Goal: Information Seeking & Learning: Learn about a topic

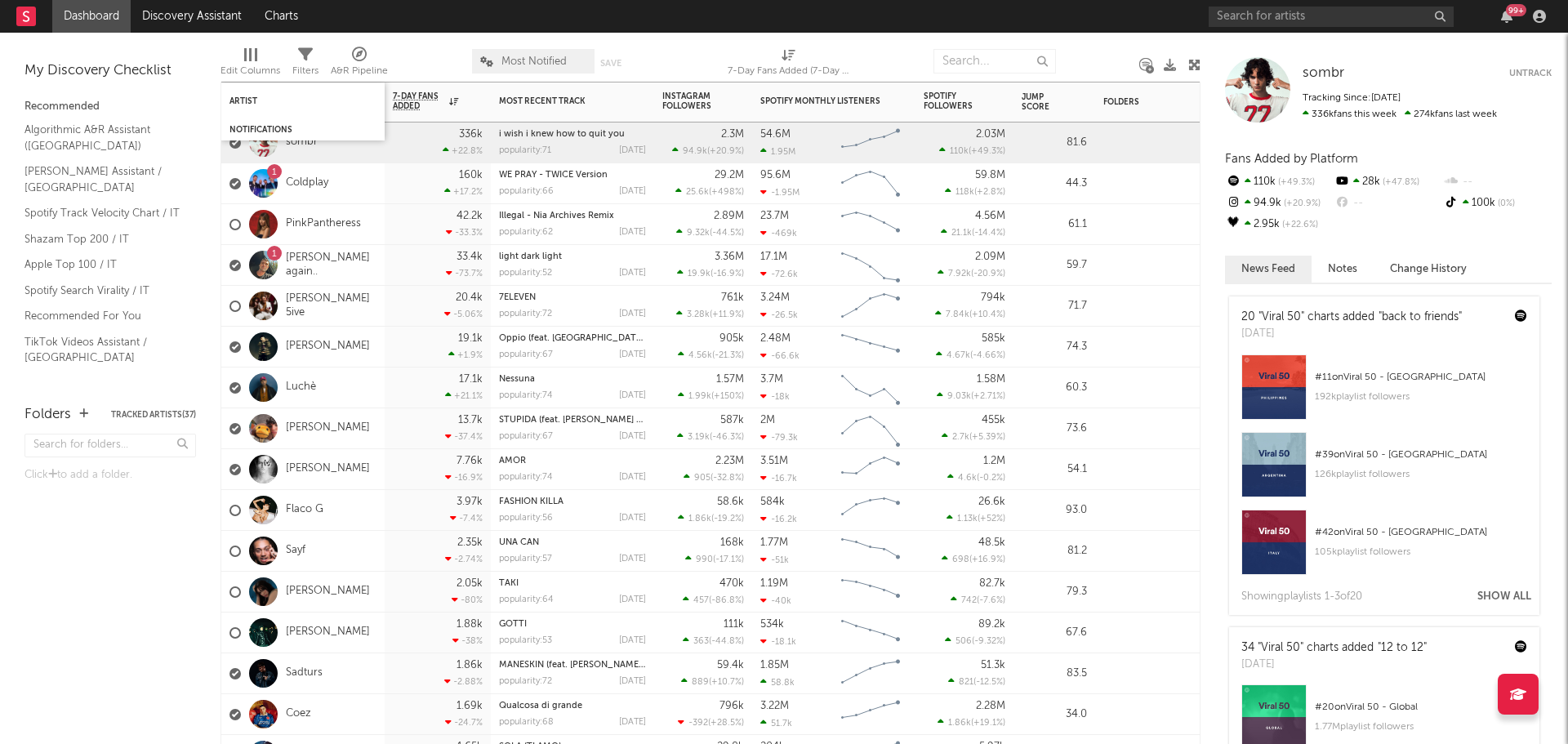
click at [313, 120] on div "Notifications" at bounding box center [303, 130] width 163 height 21
click at [309, 139] on div "Notifications" at bounding box center [303, 130] width 163 height 21
click at [1402, 255] on div "sombr sombr Untrack Tracking Since: [DATE] 336k fans this week 274k fans last w…" at bounding box center [1385, 389] width 368 height 712
click at [1356, 269] on button "Notes" at bounding box center [1343, 269] width 63 height 27
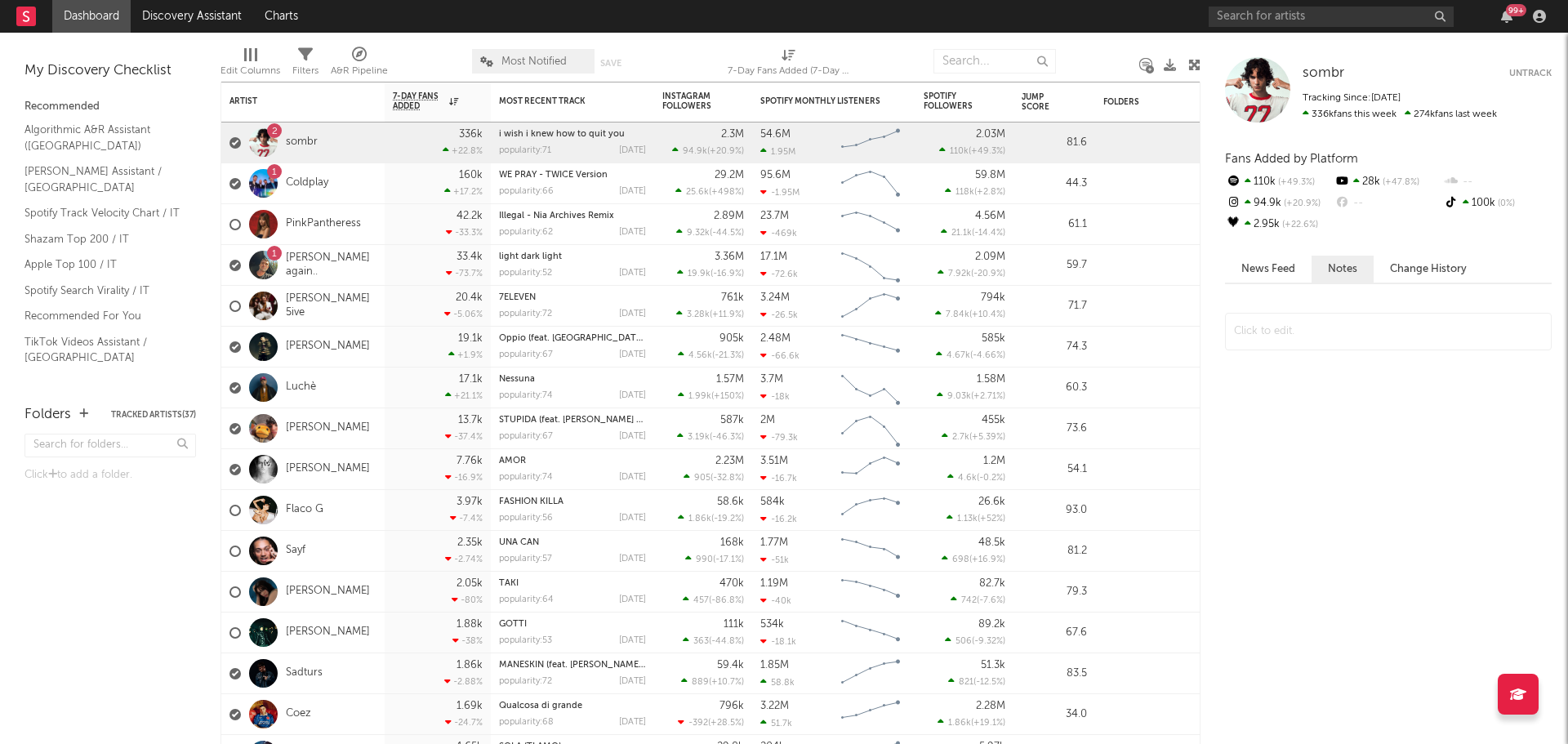
click at [1400, 270] on button "Change History" at bounding box center [1429, 269] width 110 height 27
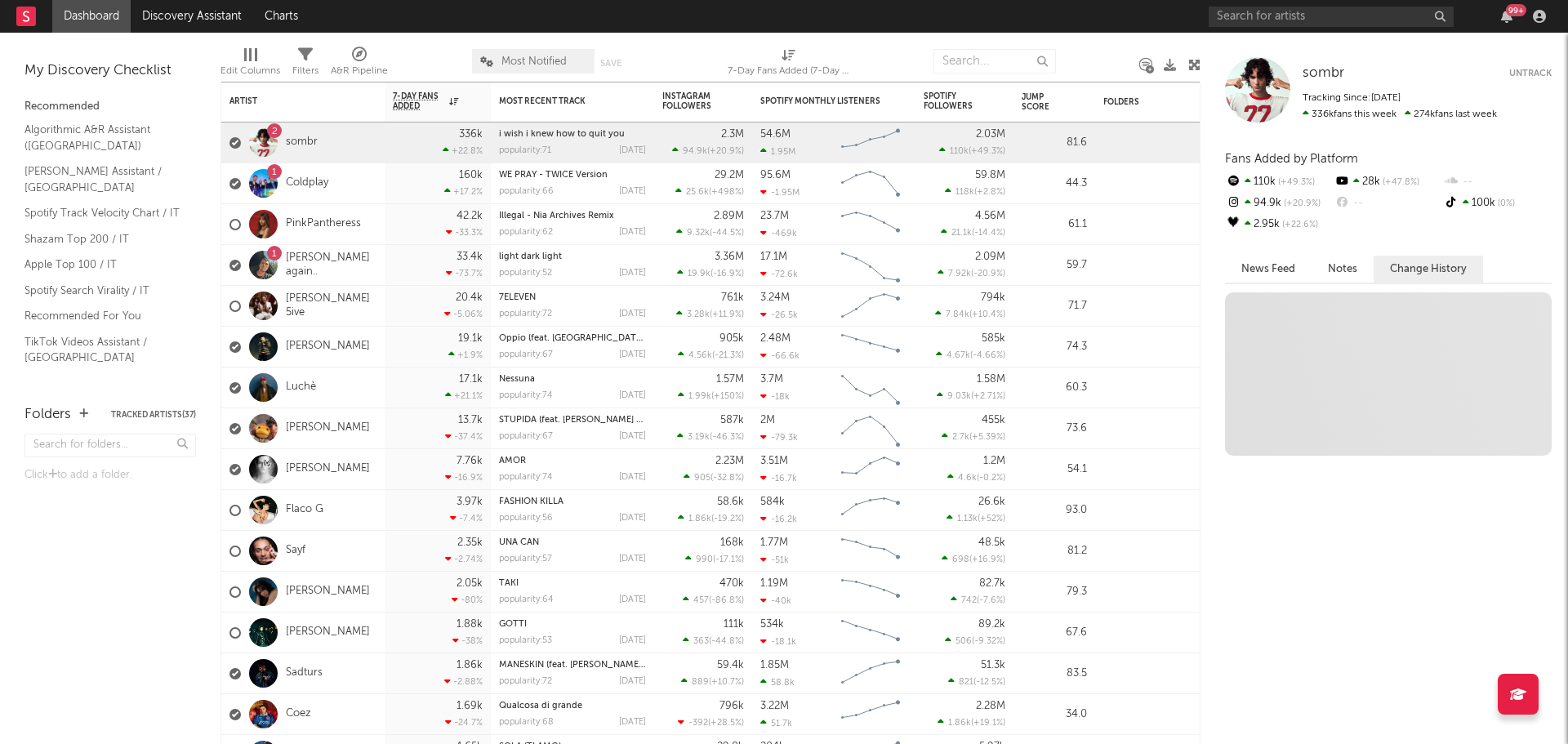
click at [1501, 7] on div "99 +" at bounding box center [1380, 16] width 343 height 33
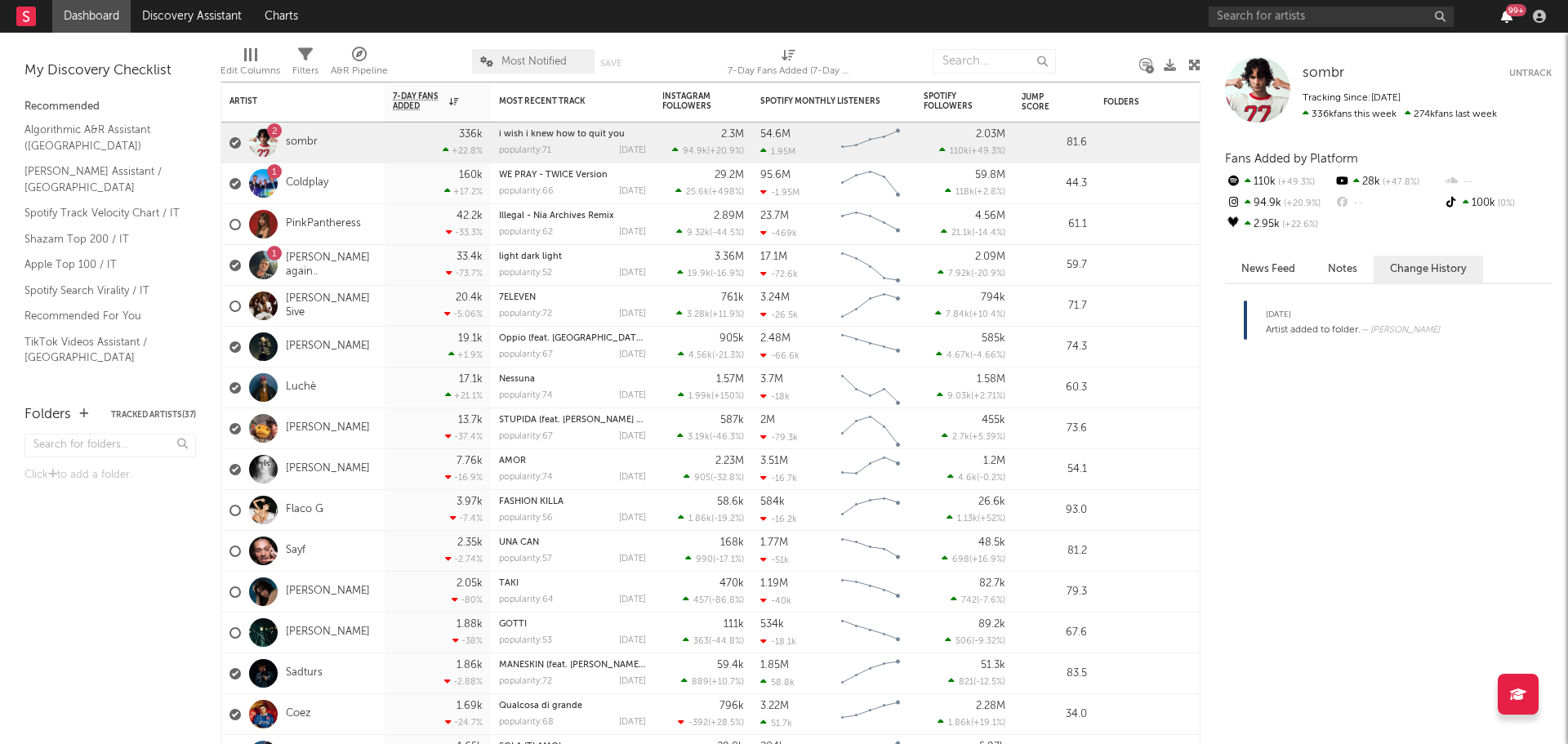
click at [1503, 14] on icon "button" at bounding box center [1506, 16] width 12 height 13
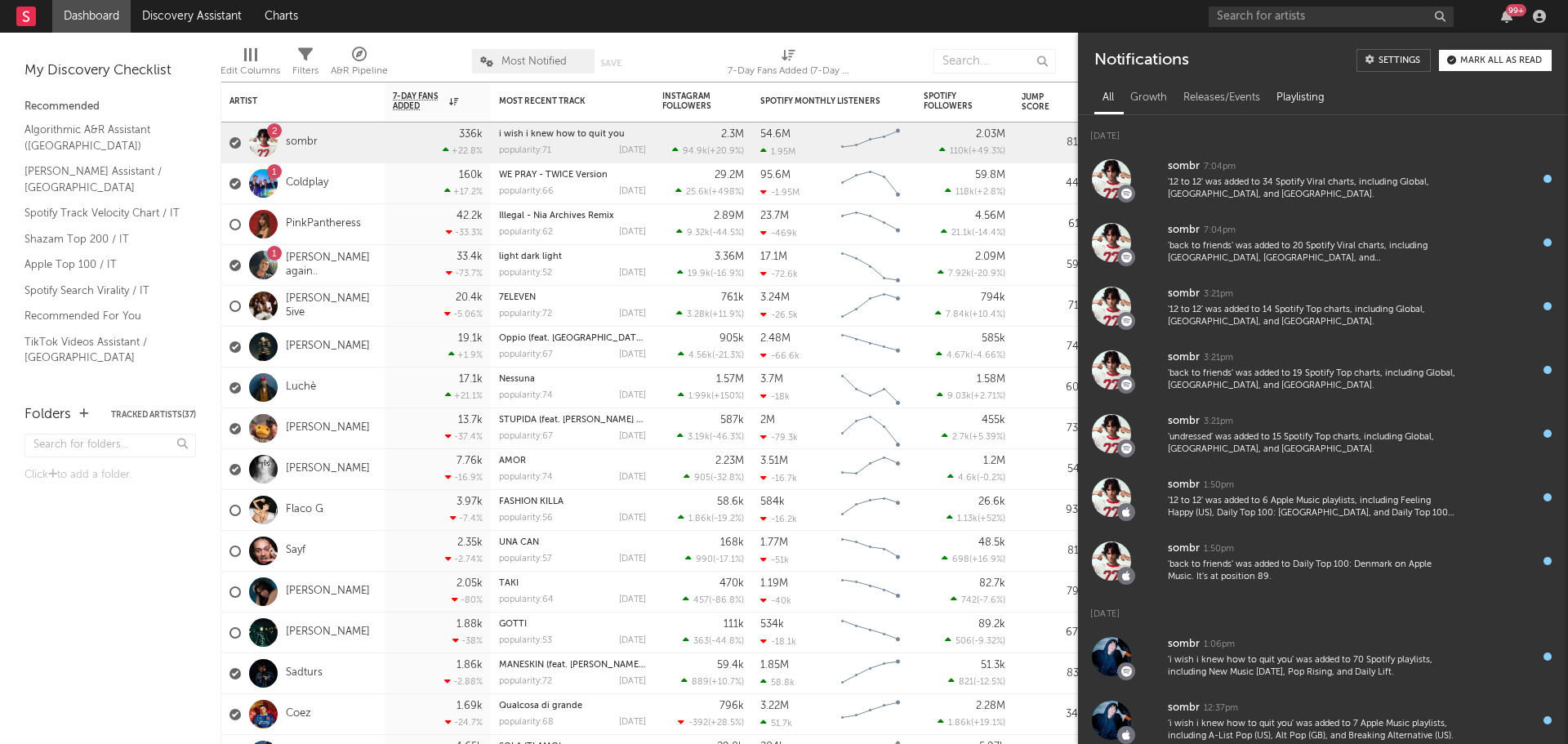
click at [1280, 96] on div "Playlisting" at bounding box center [1301, 97] width 64 height 28
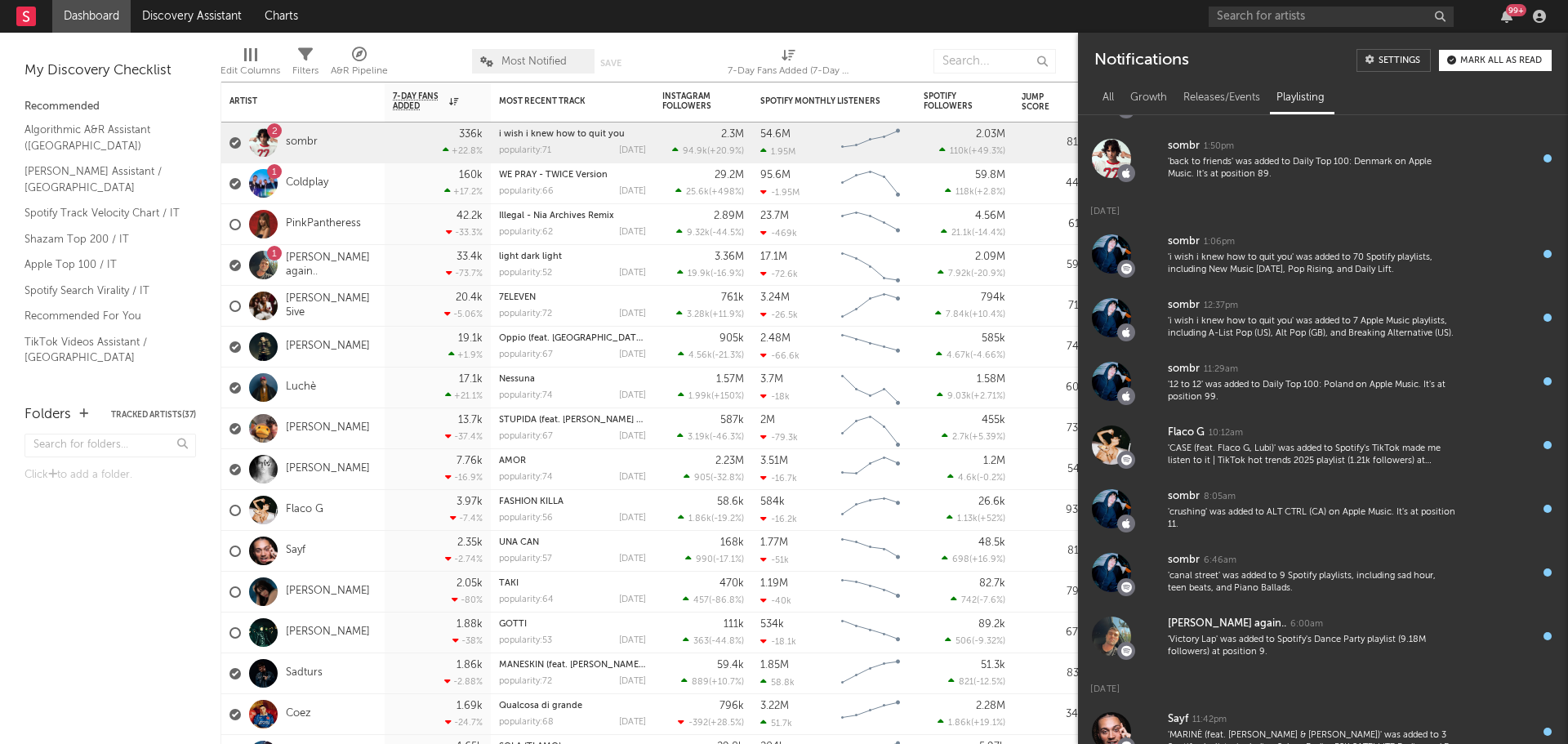
scroll to position [408, 0]
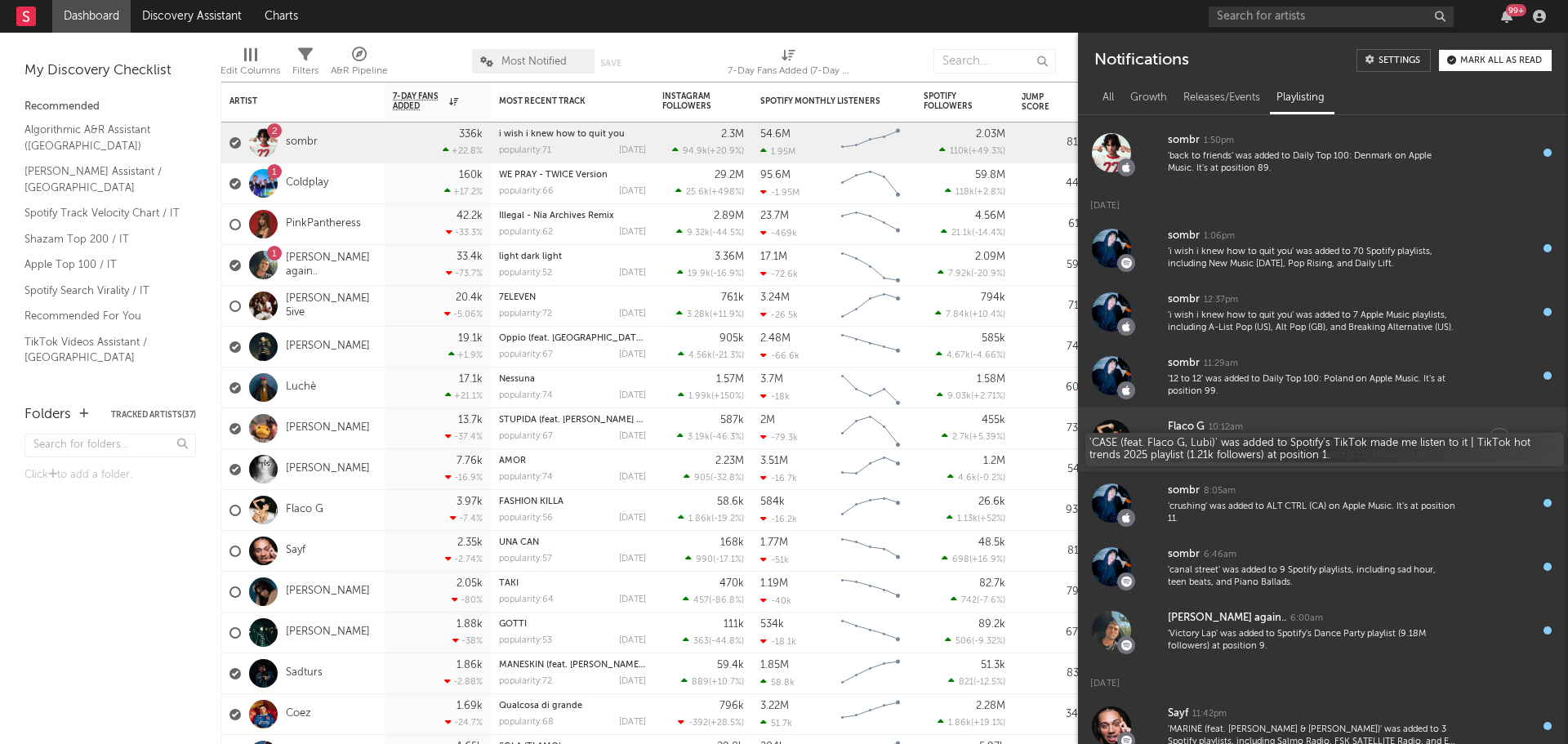
click at [1267, 446] on div "'CASE (feat. Flaco G, Lubi)' was added to Spotify's TikTok made me listen to it…" at bounding box center [1312, 449] width 288 height 25
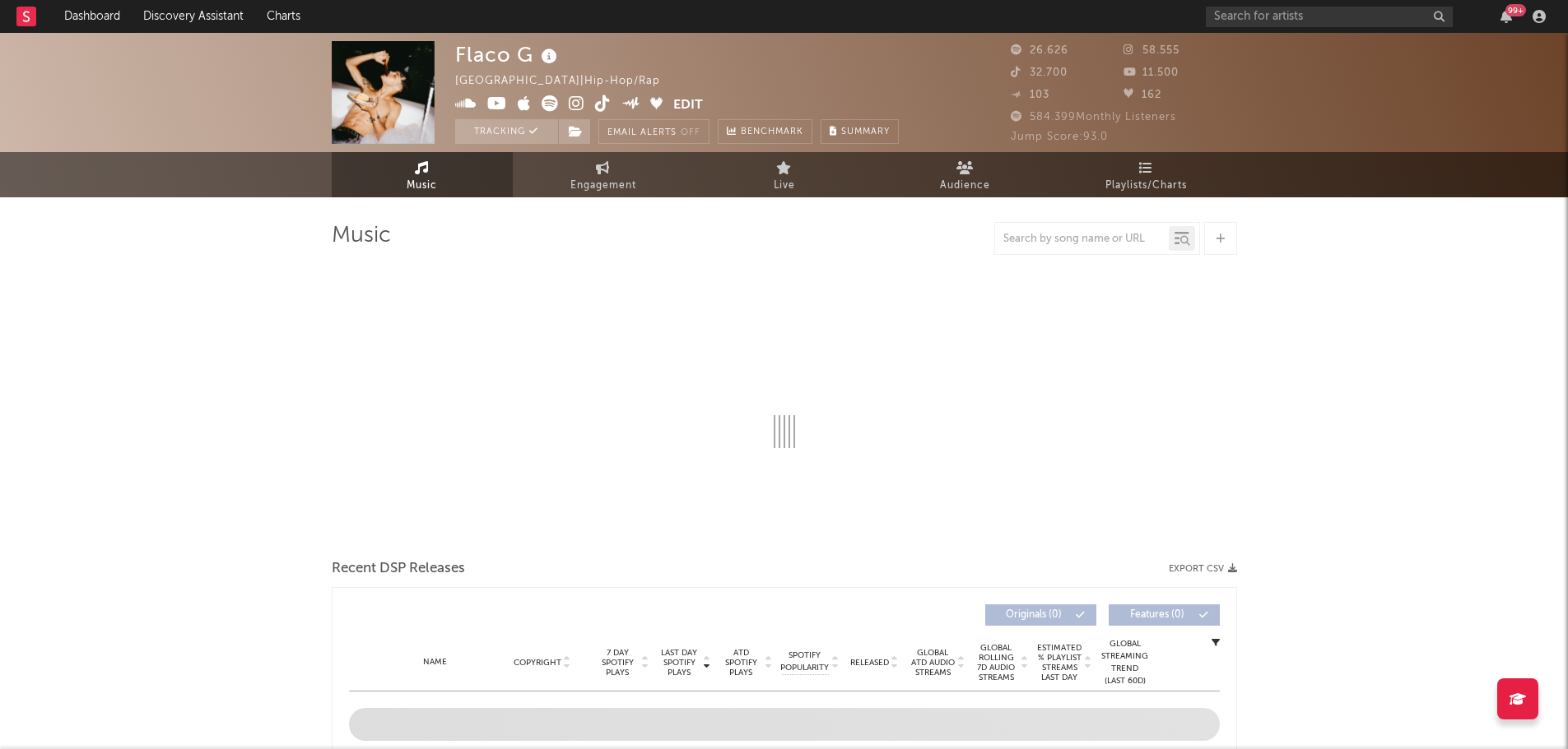
click at [34, 14] on rect at bounding box center [26, 16] width 20 height 20
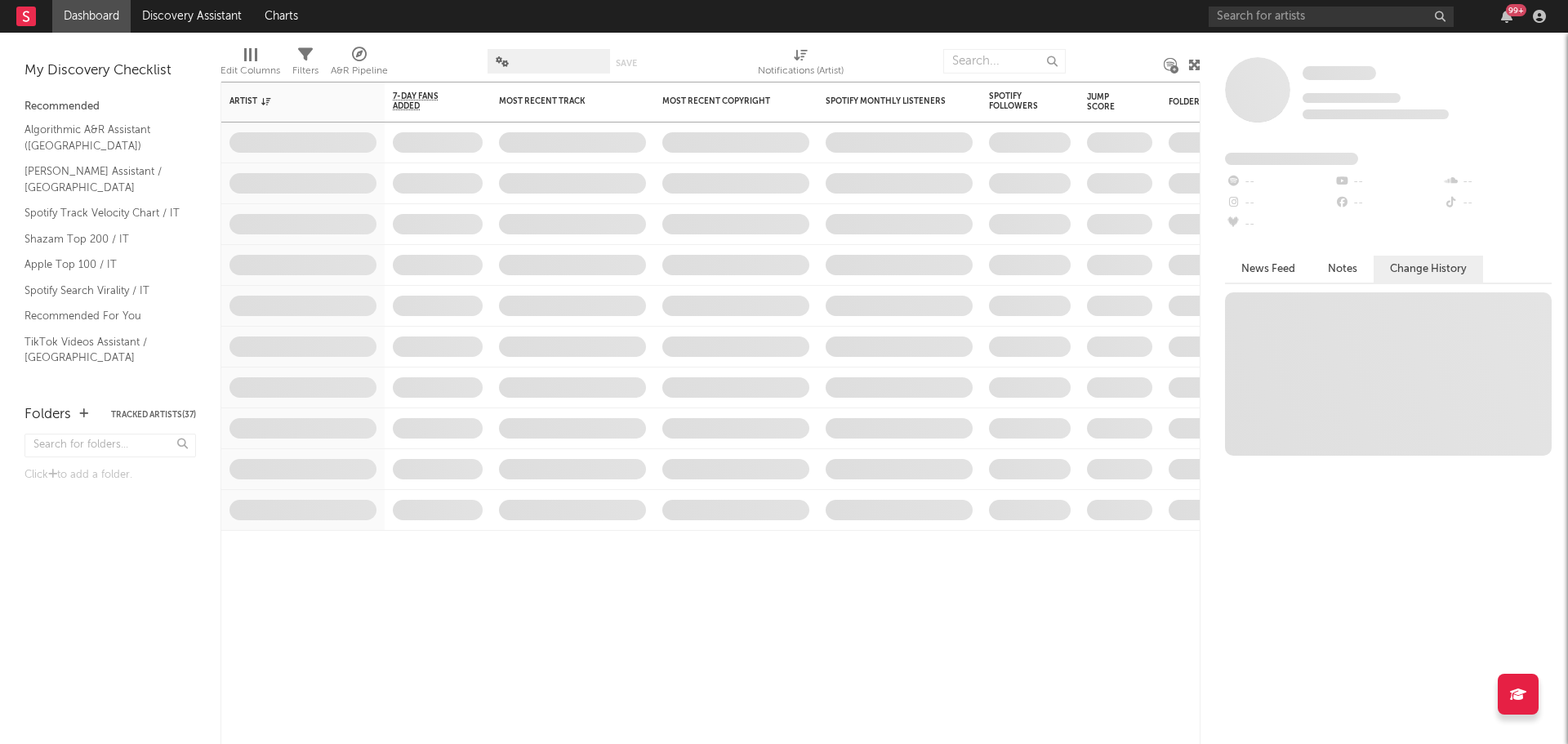
click at [1515, 14] on div "99 +" at bounding box center [1516, 11] width 21 height 13
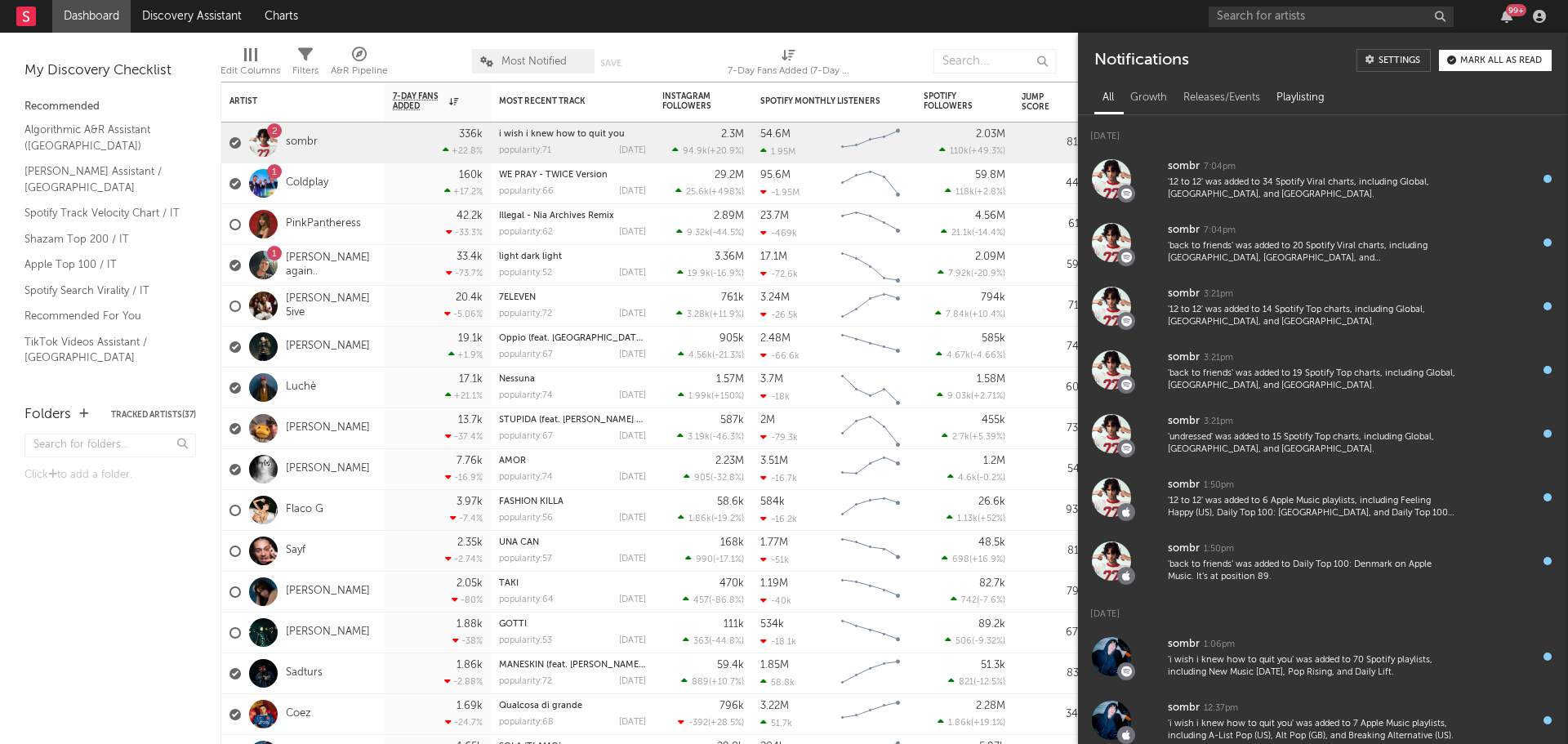
click at [1302, 91] on div "Playlisting" at bounding box center [1301, 97] width 64 height 28
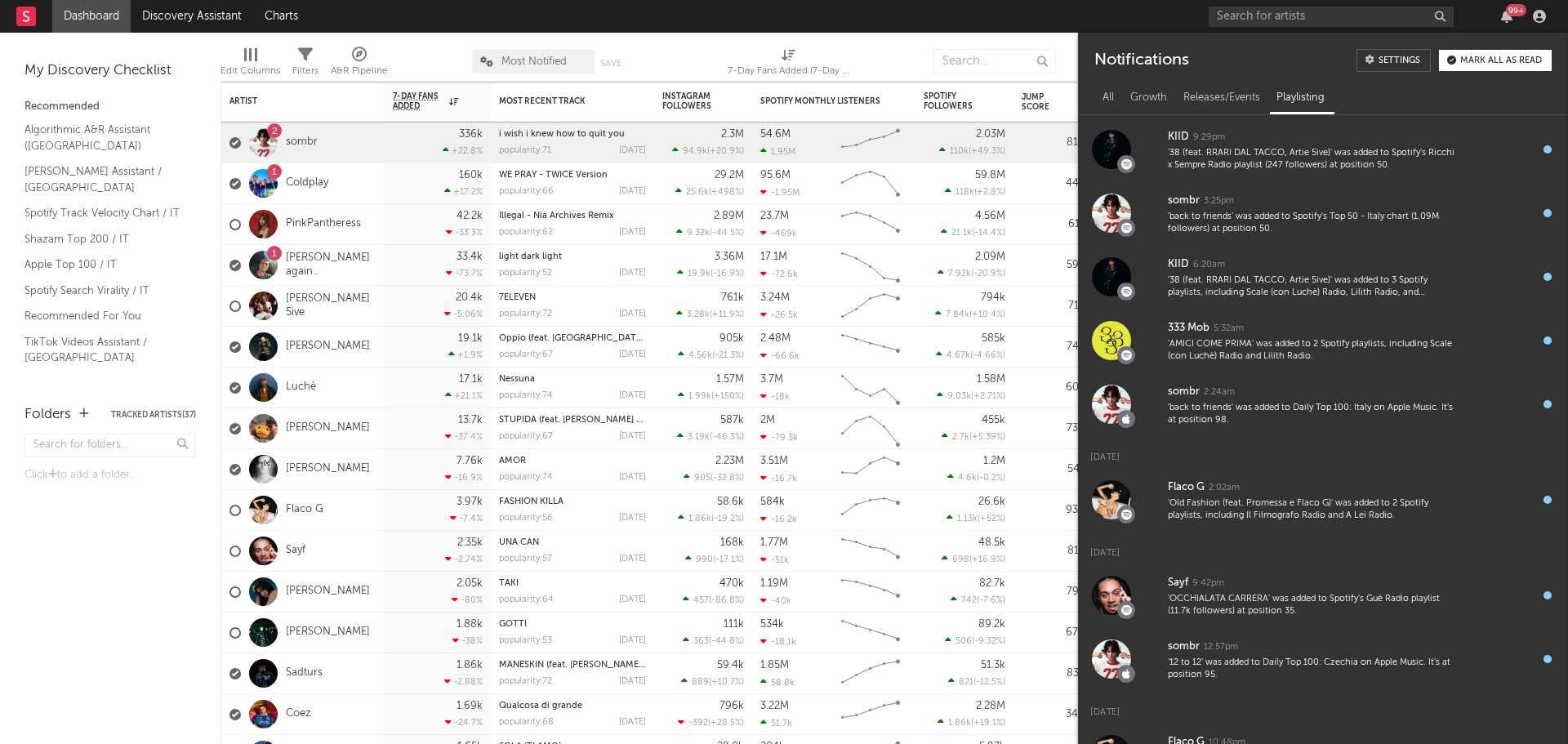
scroll to position [1328, 0]
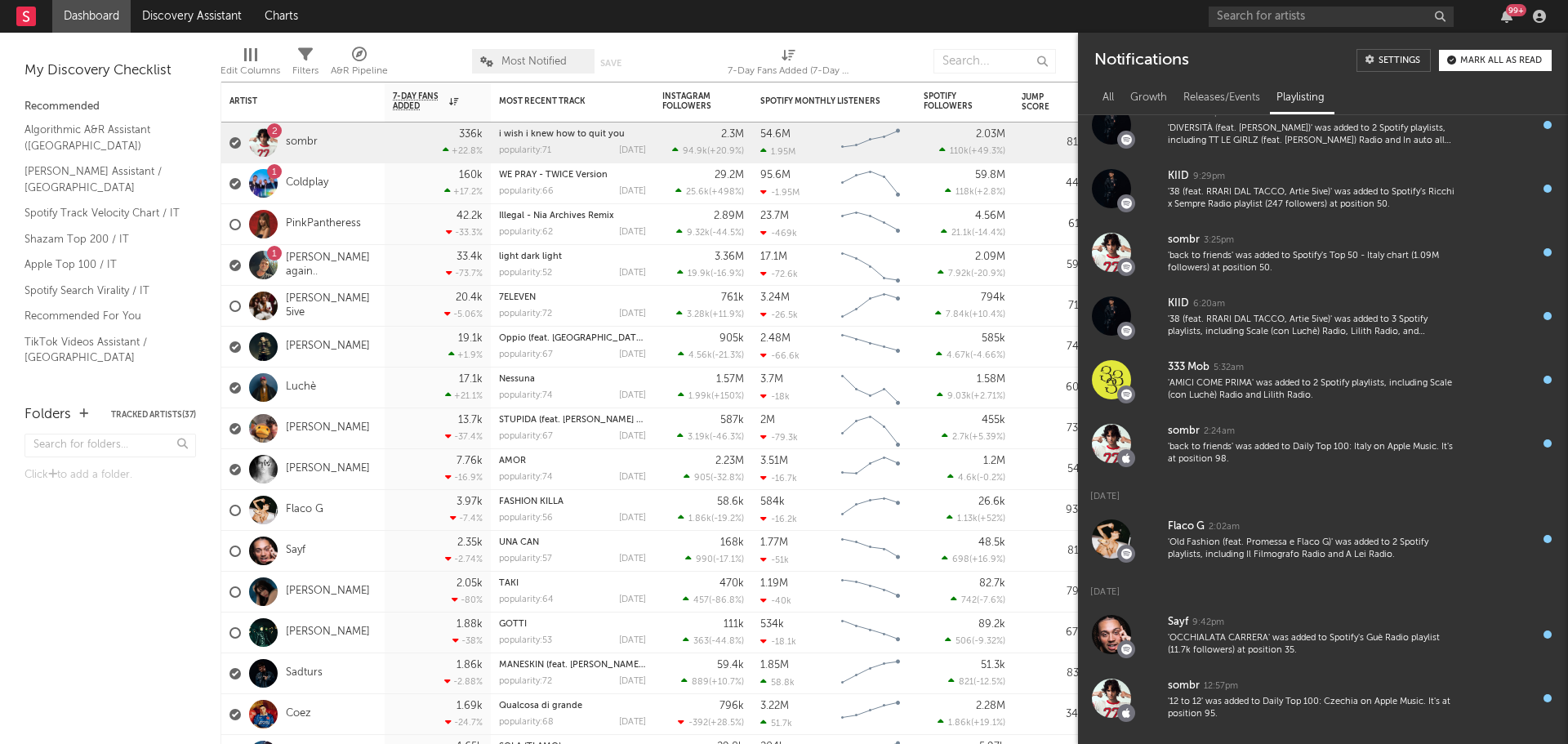
click at [1509, 62] on div "Mark all as read" at bounding box center [1501, 61] width 81 height 9
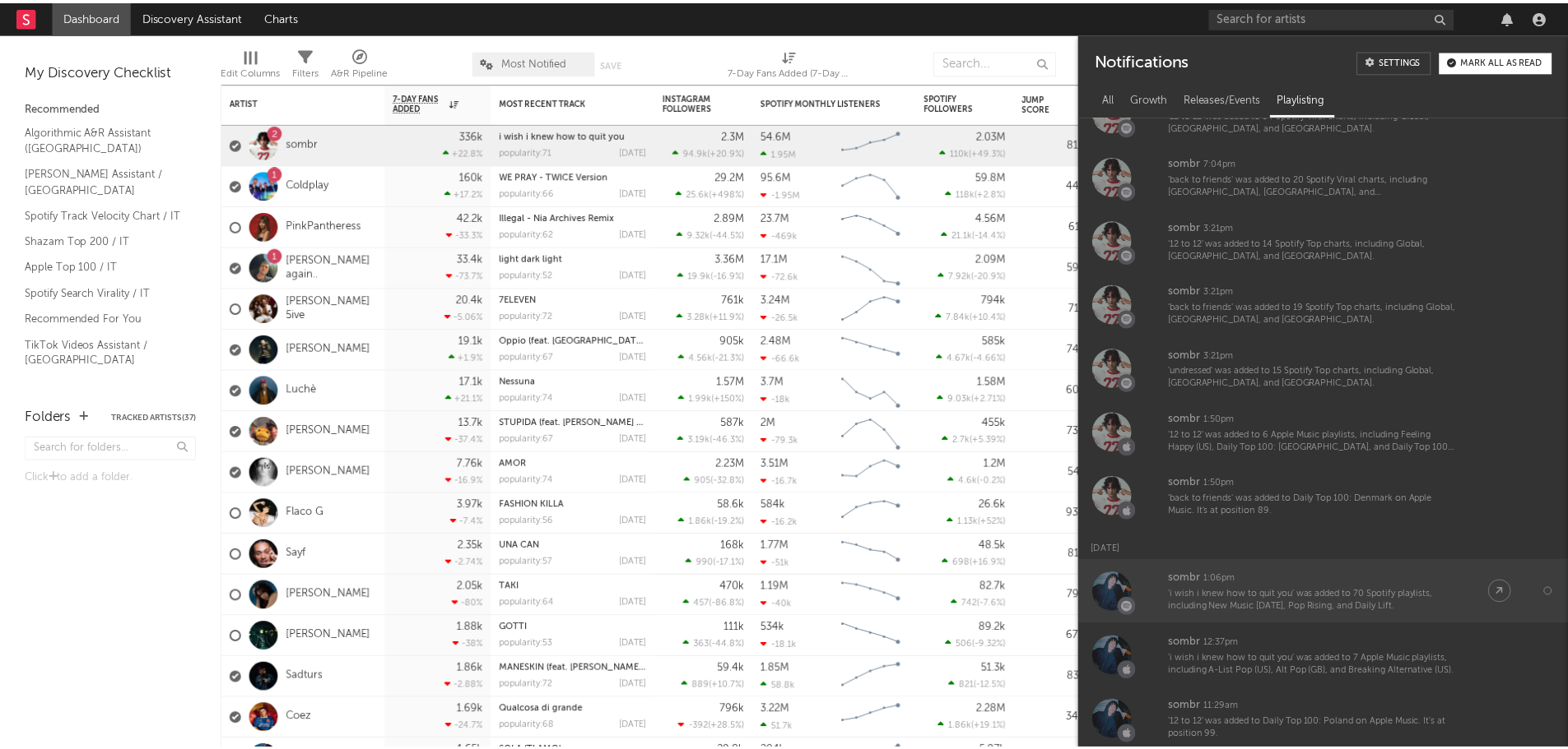
scroll to position [0, 0]
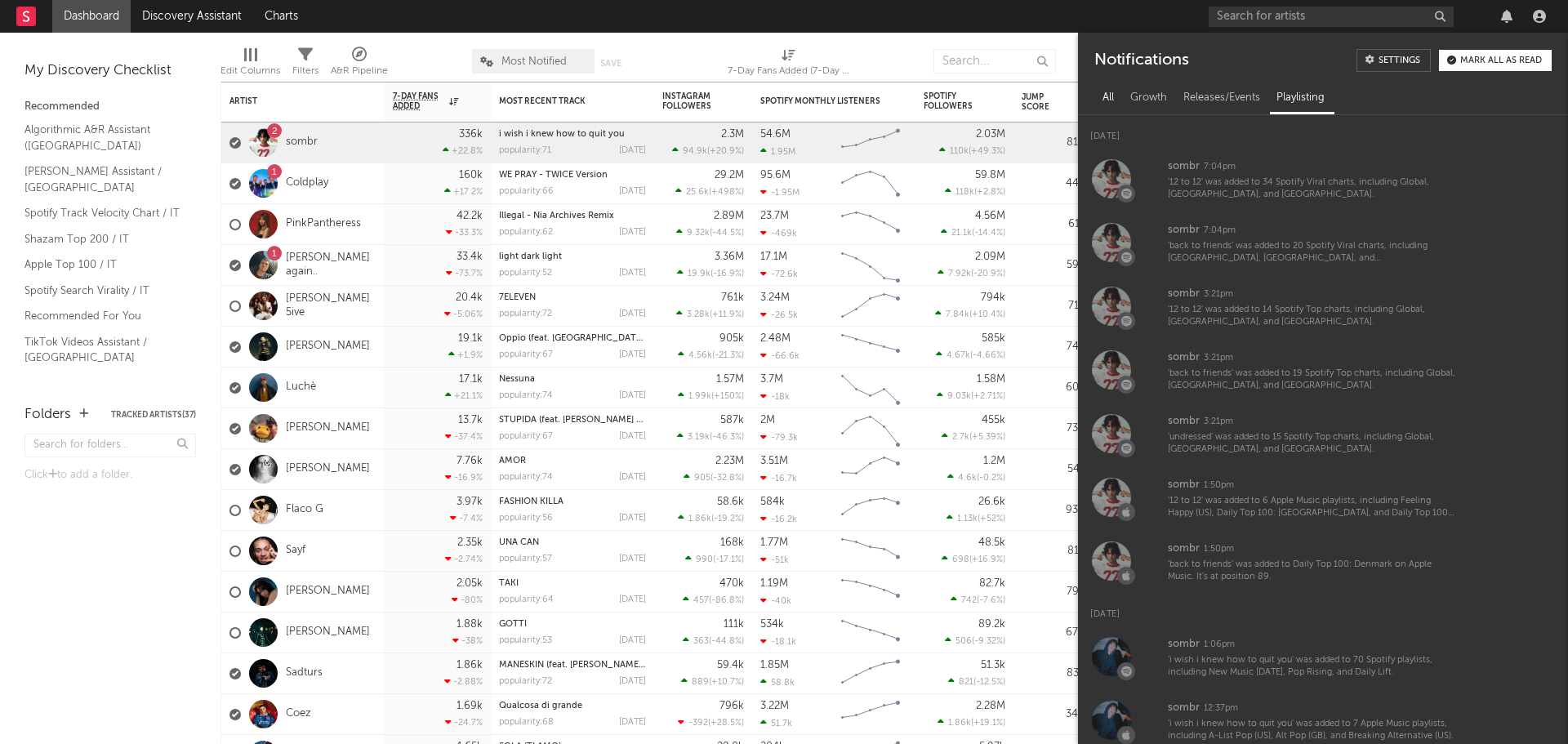
click at [1121, 99] on div "All" at bounding box center [1108, 97] width 28 height 28
click at [1103, 101] on div "All" at bounding box center [1108, 97] width 28 height 28
drag, startPoint x: 331, startPoint y: 216, endPoint x: 340, endPoint y: 218, distance: 9.2
click at [331, 217] on div "PinkPantheress" at bounding box center [295, 224] width 131 height 47
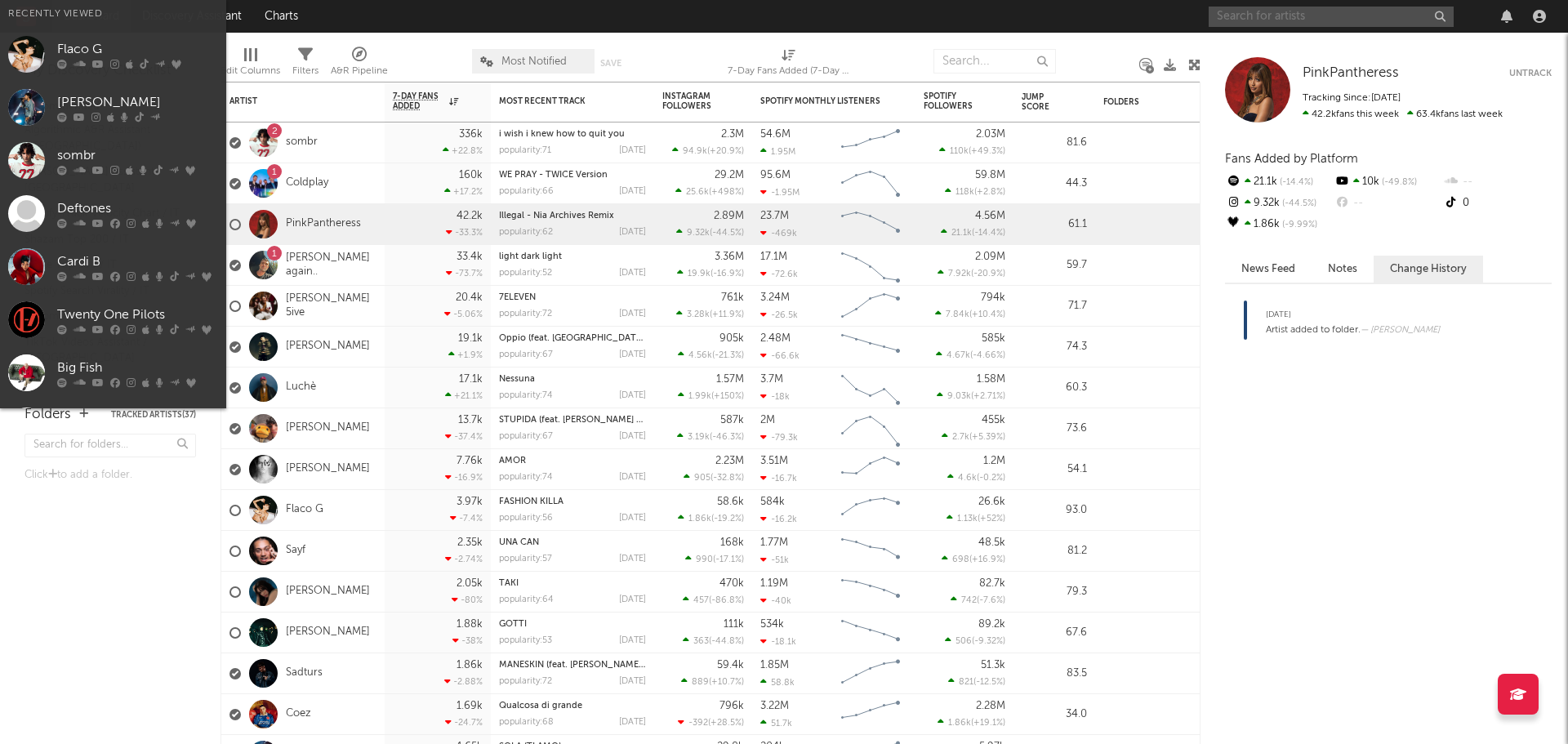
click at [1276, 14] on input "text" at bounding box center [1331, 16] width 245 height 21
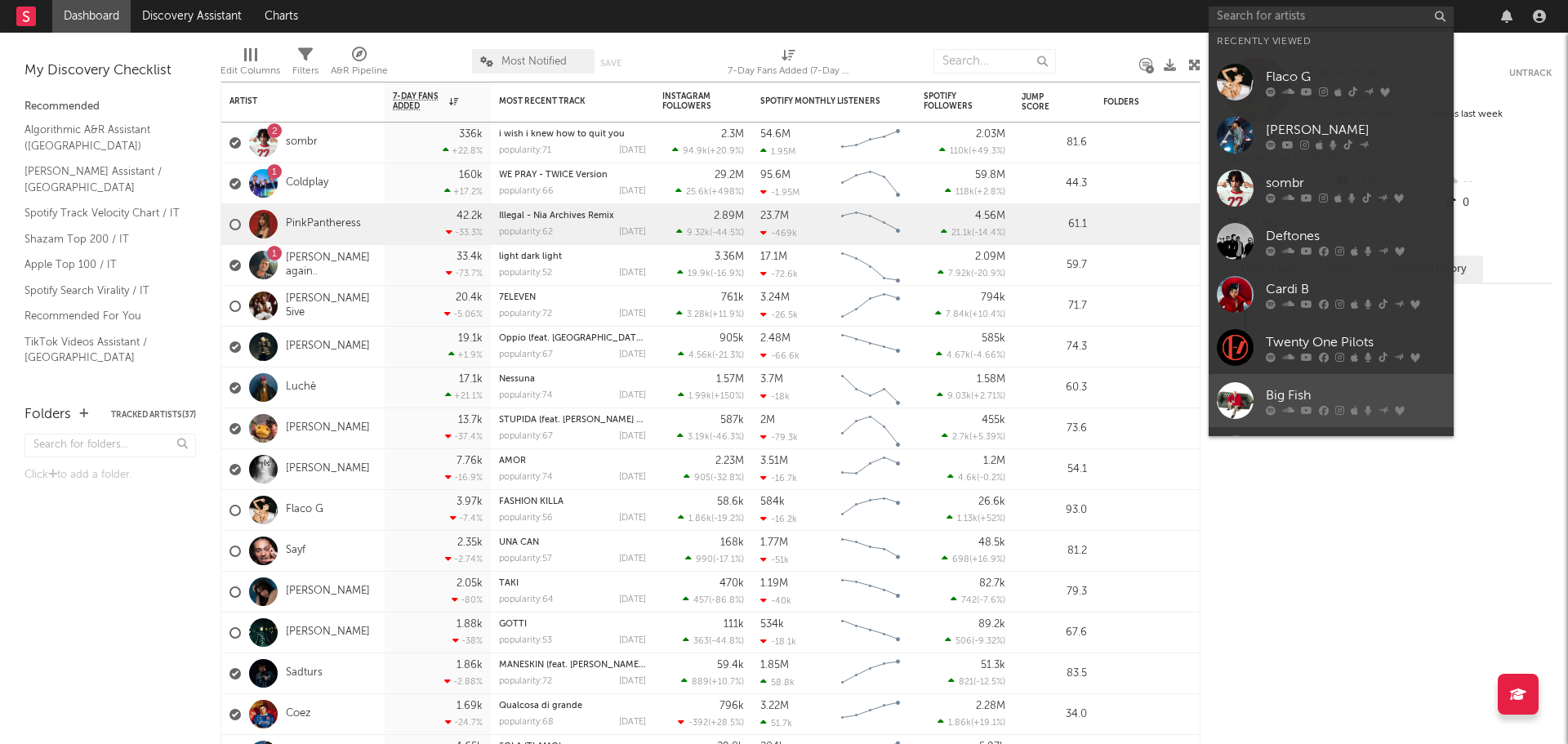
click at [1337, 379] on link "Big Fish" at bounding box center [1331, 400] width 245 height 53
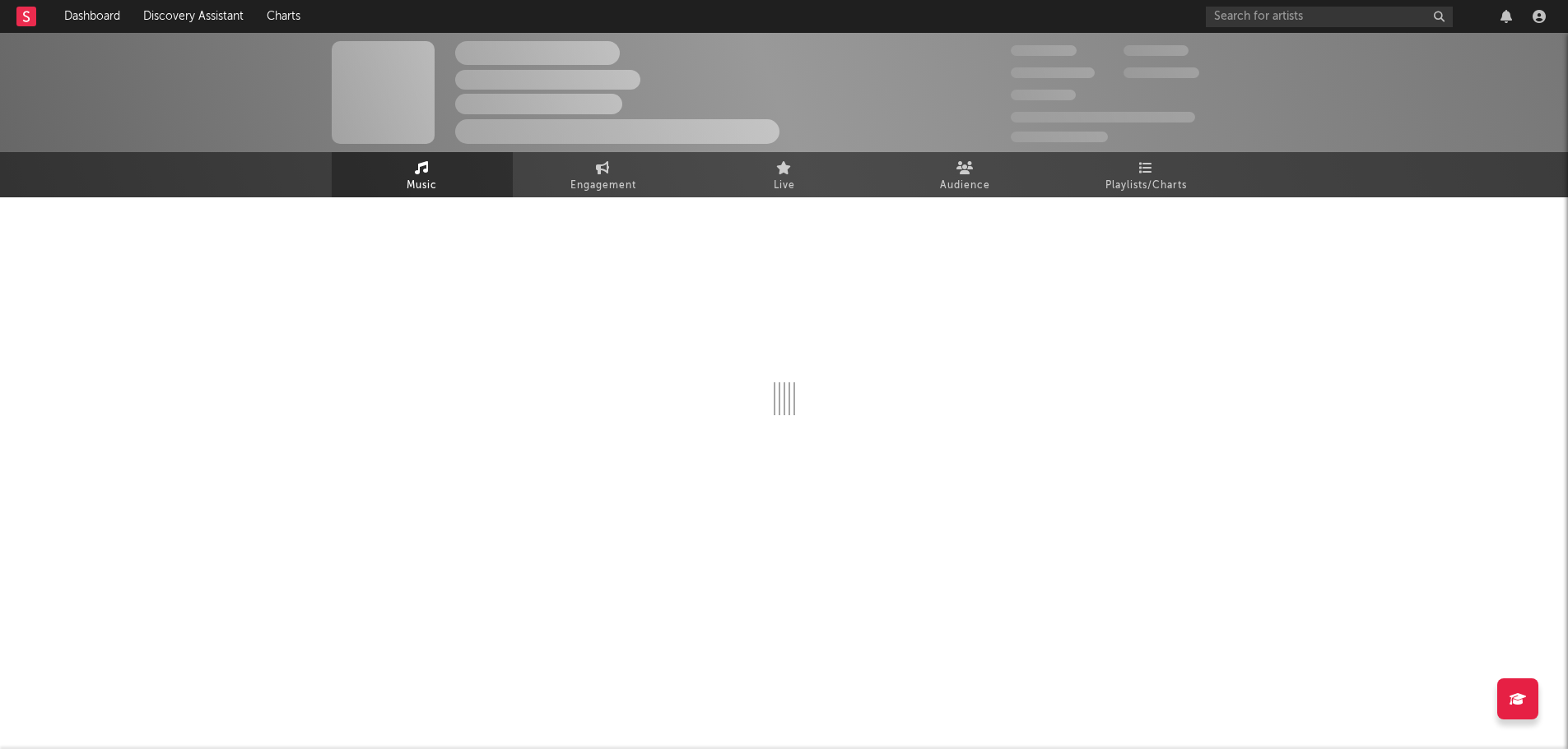
select select "1w"
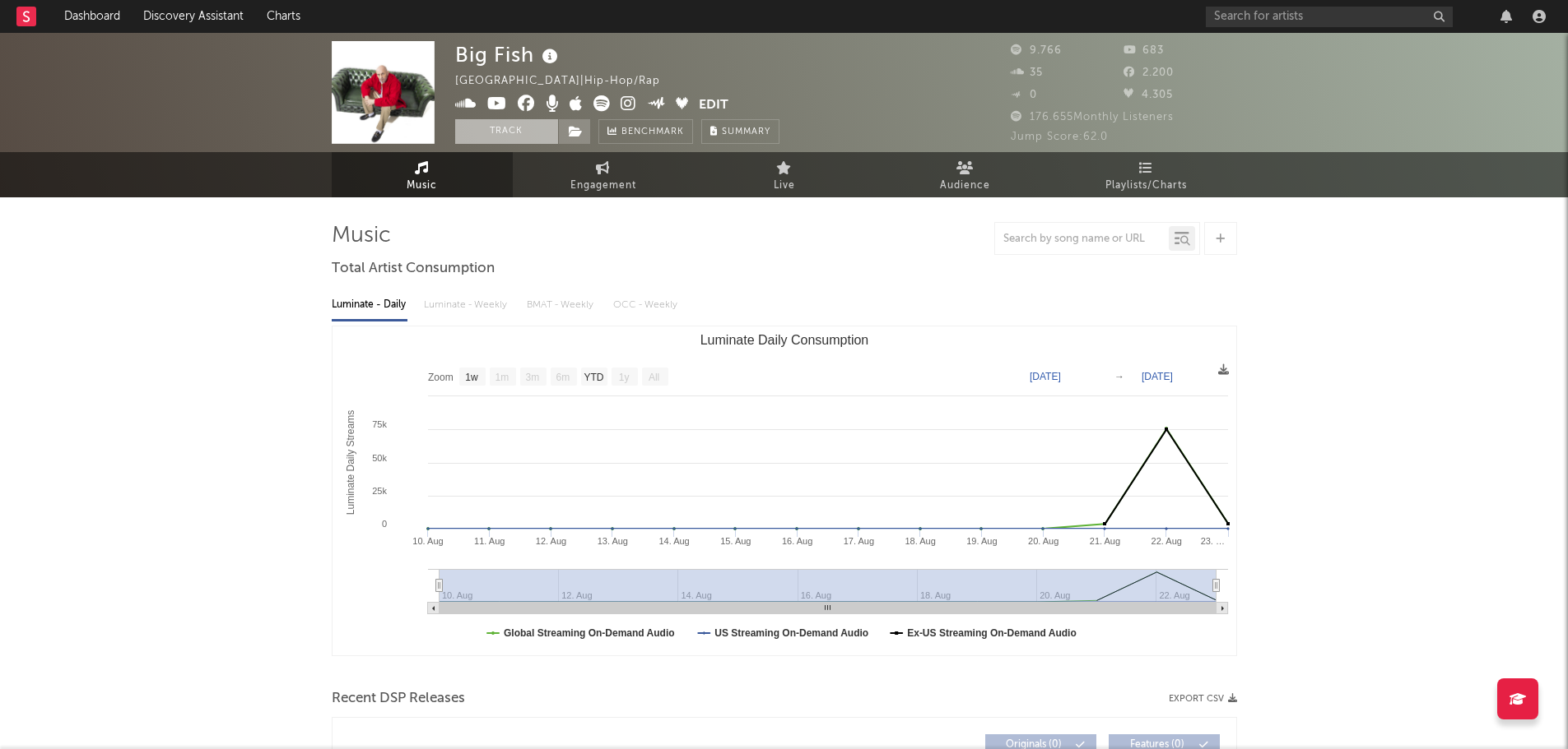
click at [522, 127] on button "Track" at bounding box center [506, 131] width 103 height 24
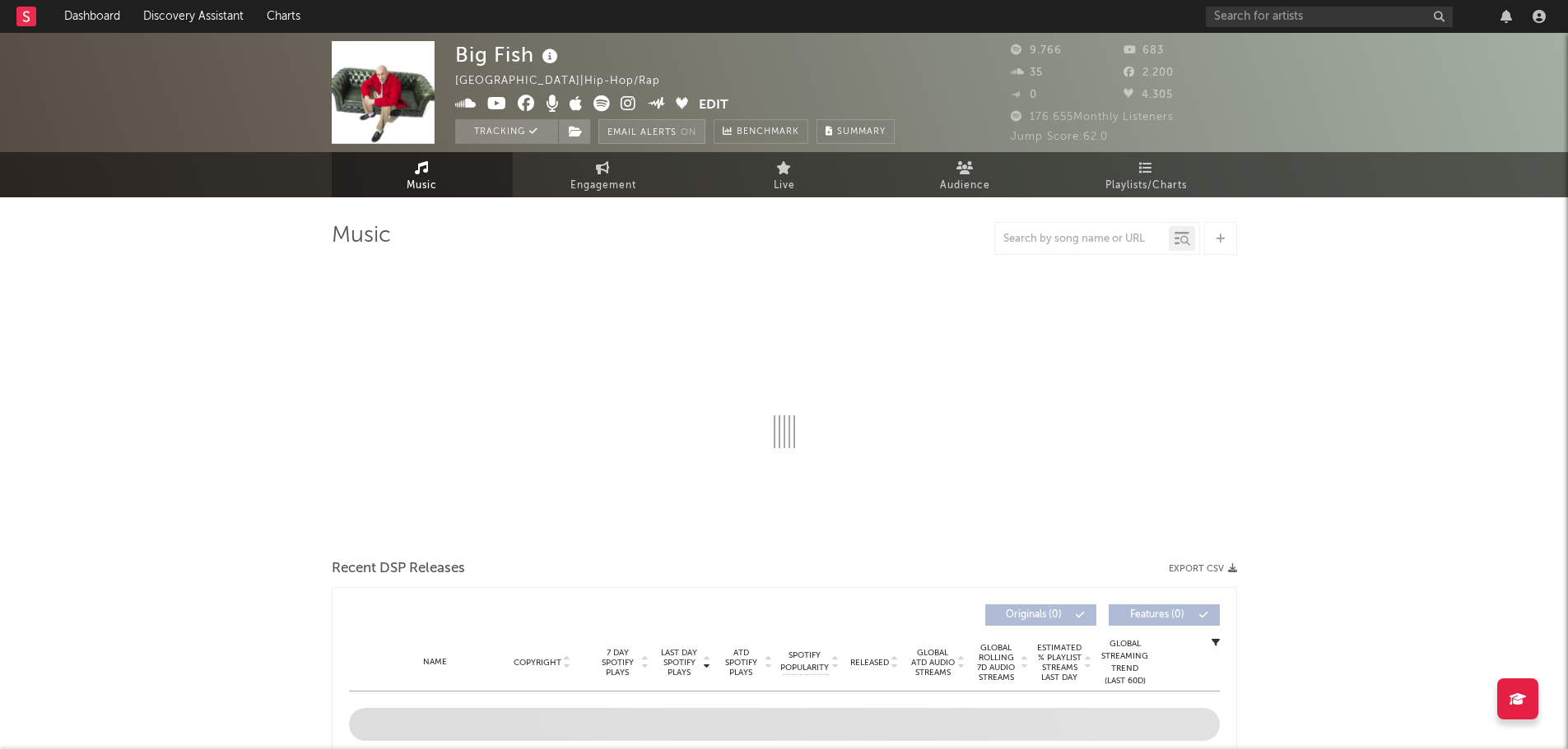
click at [671, 129] on button "Email Alerts On" at bounding box center [651, 131] width 107 height 24
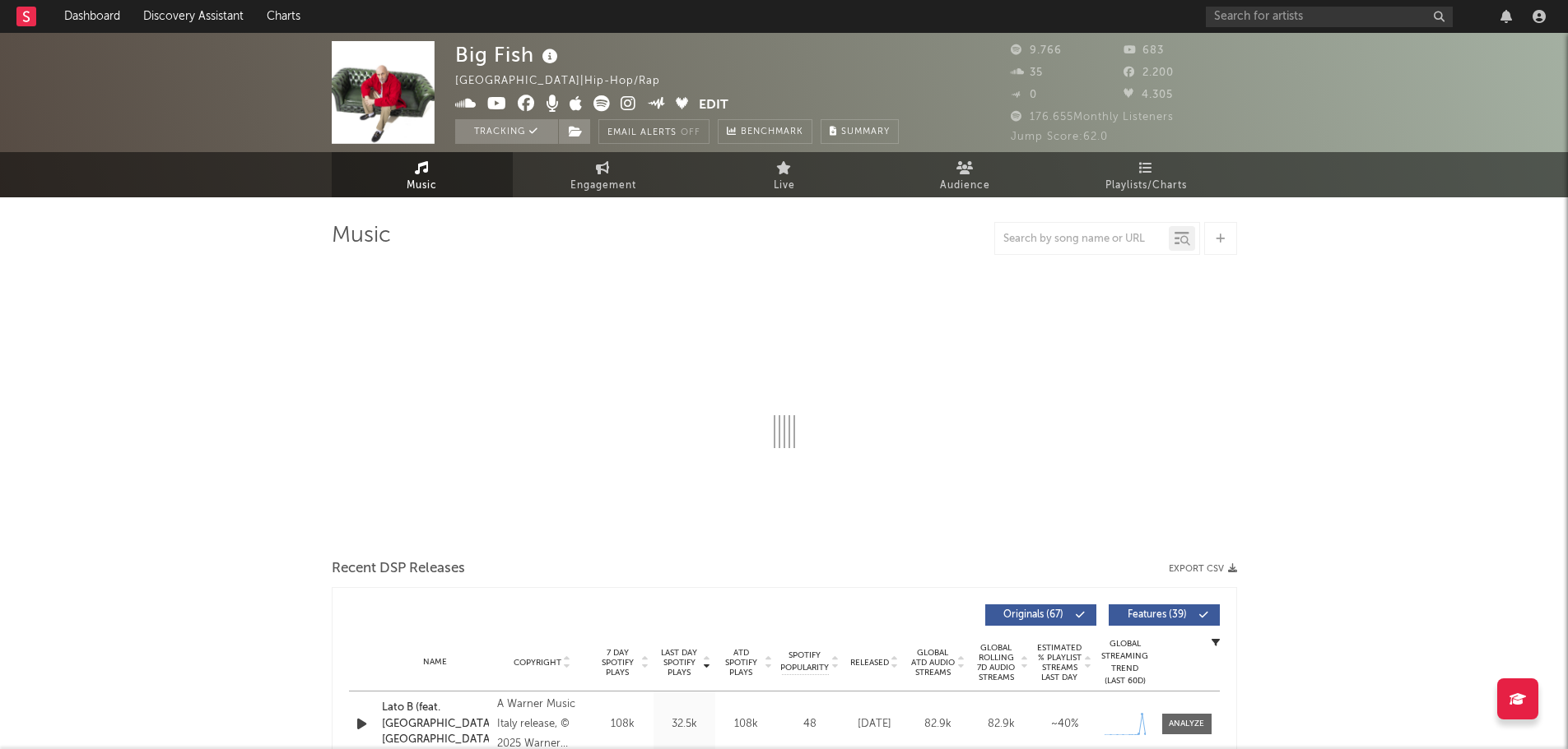
select select "1w"
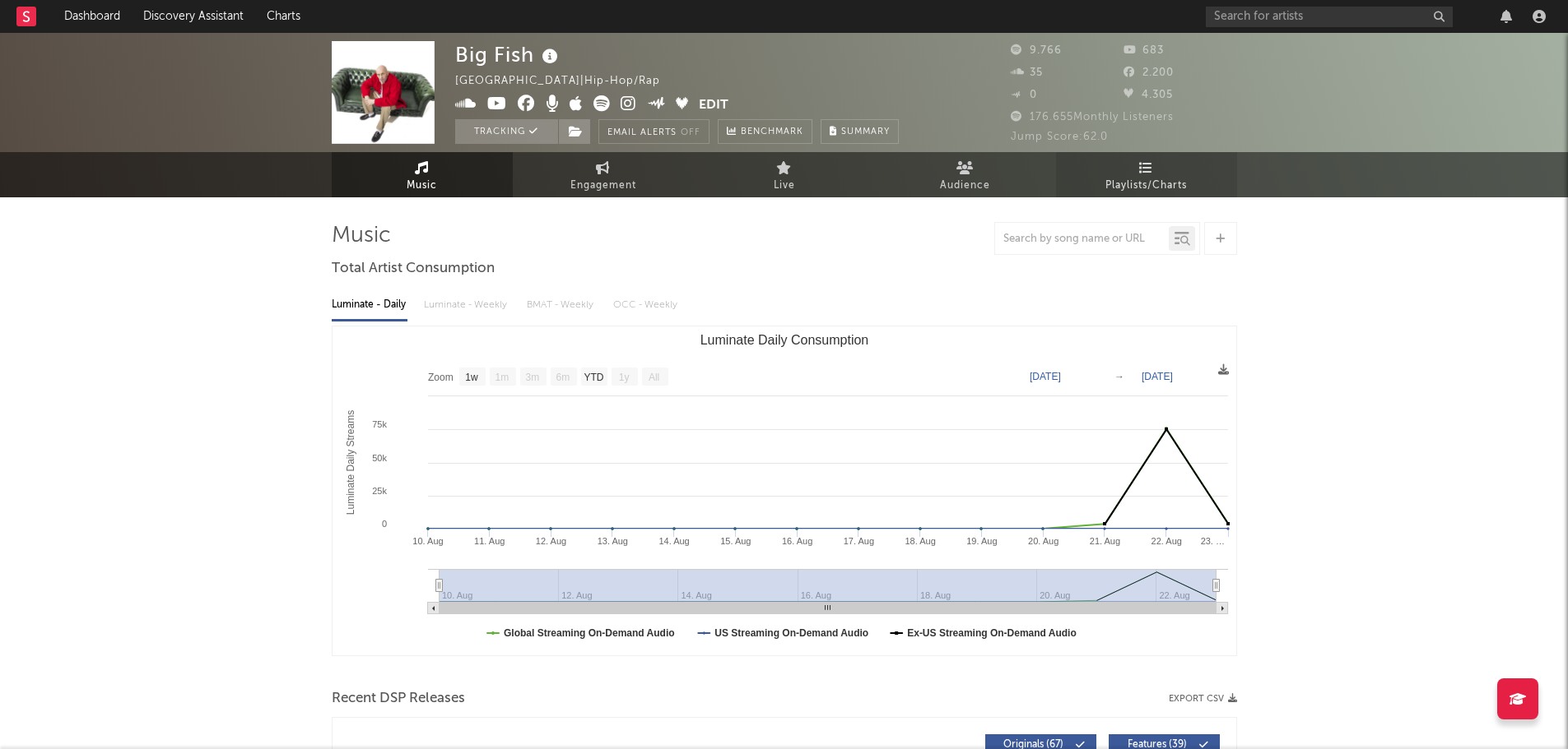
click at [1151, 174] on link "Playlists/Charts" at bounding box center [1146, 174] width 181 height 45
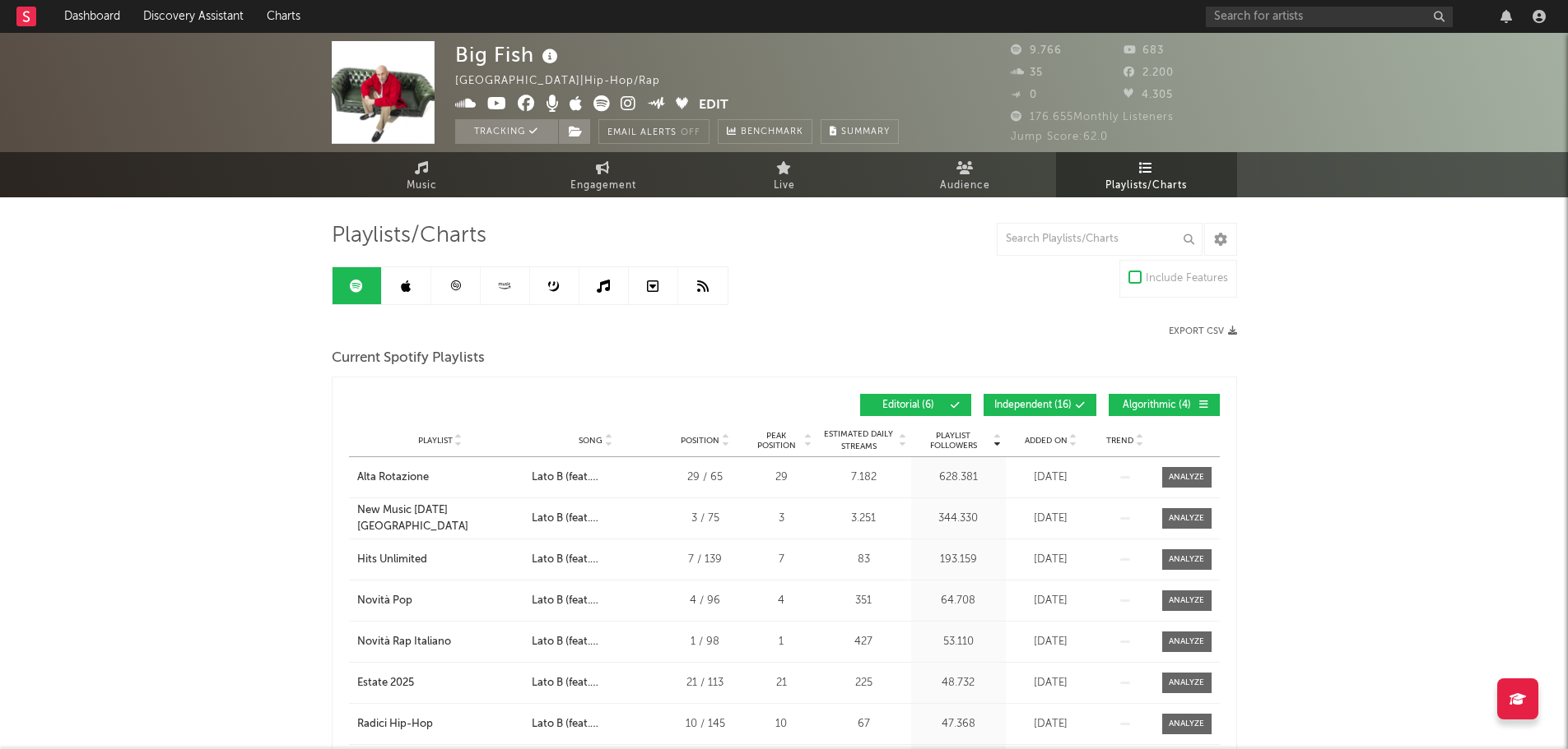
click at [407, 281] on icon at bounding box center [405, 286] width 10 height 13
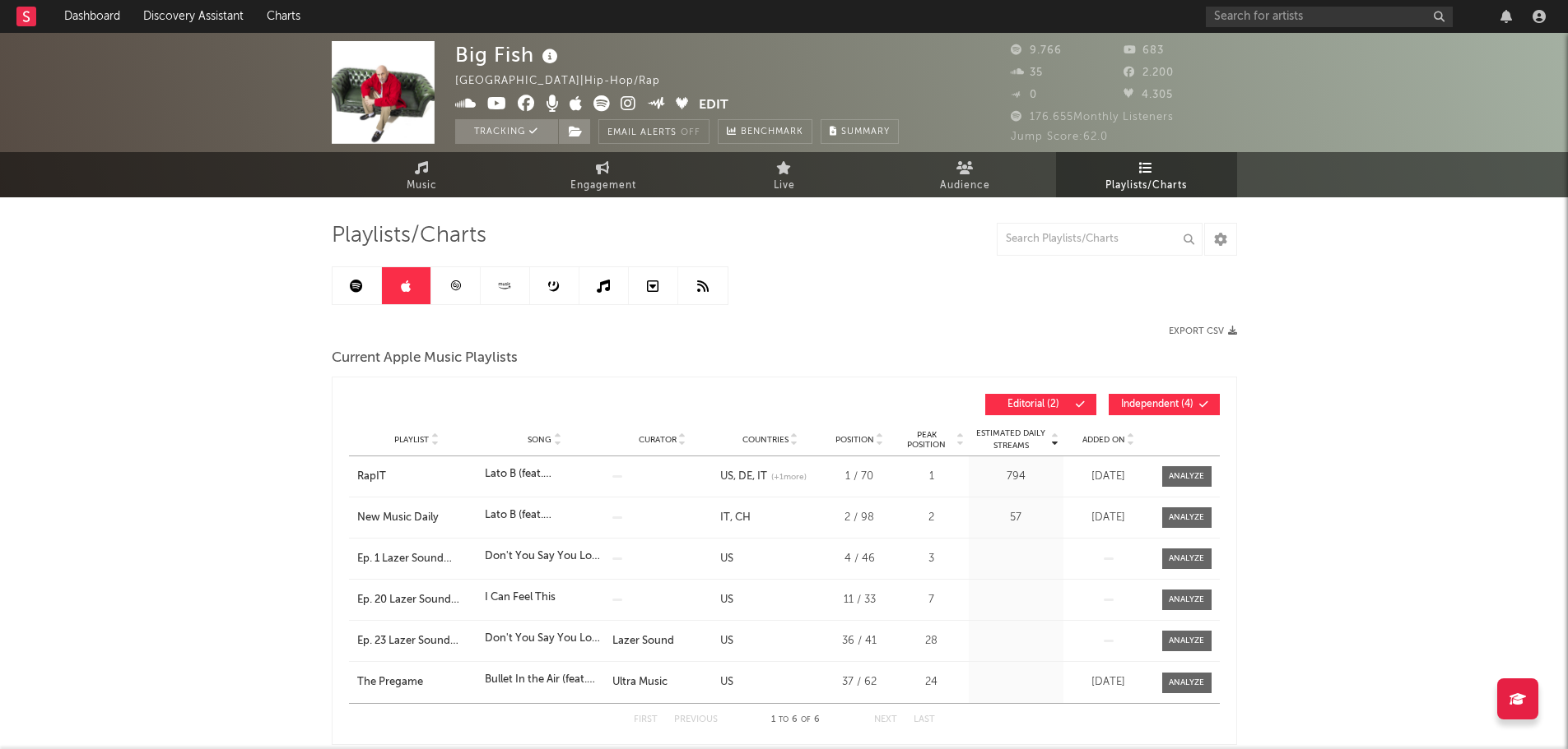
click at [1126, 402] on span "Independent ( 4 )" at bounding box center [1157, 405] width 76 height 10
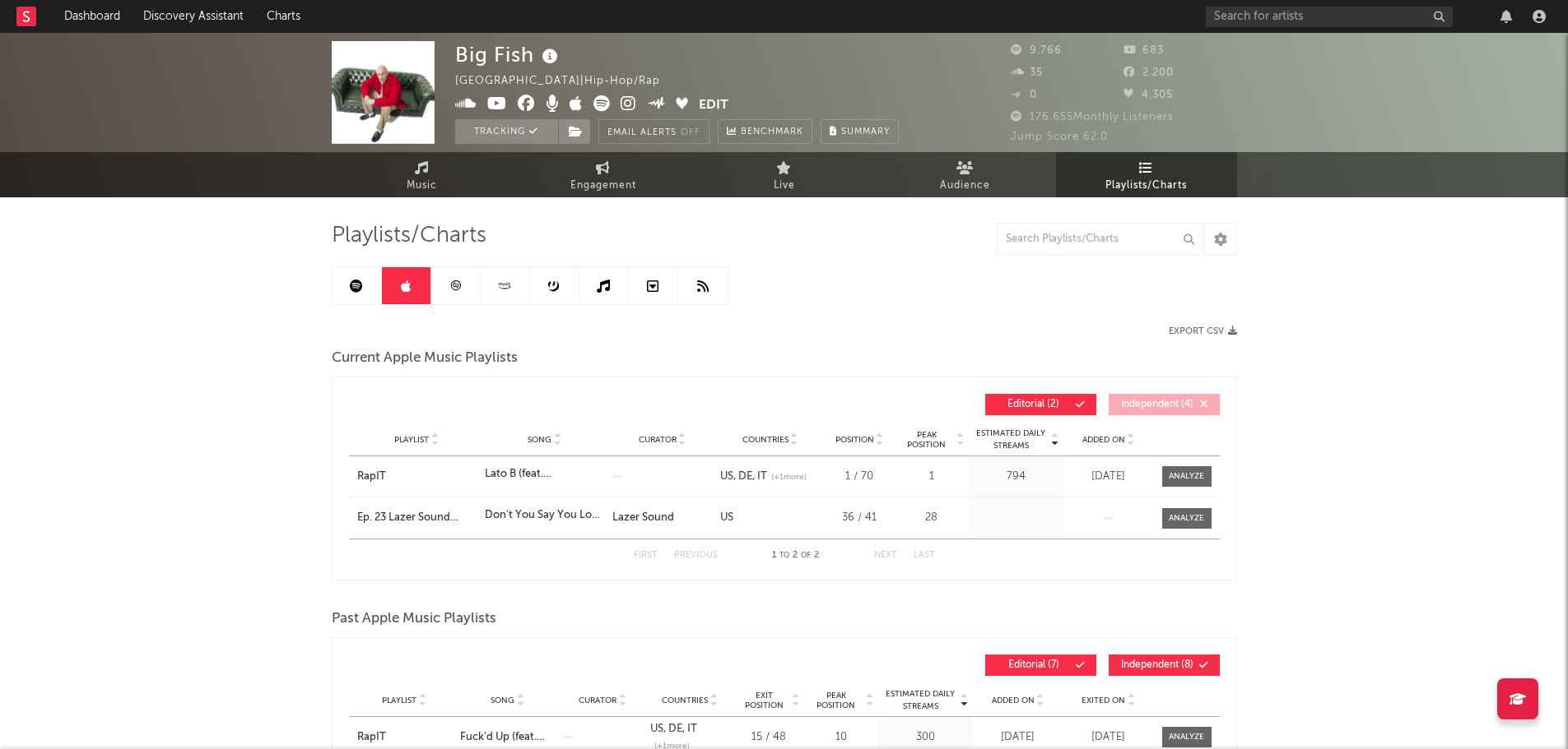
click at [360, 291] on icon at bounding box center [356, 286] width 13 height 13
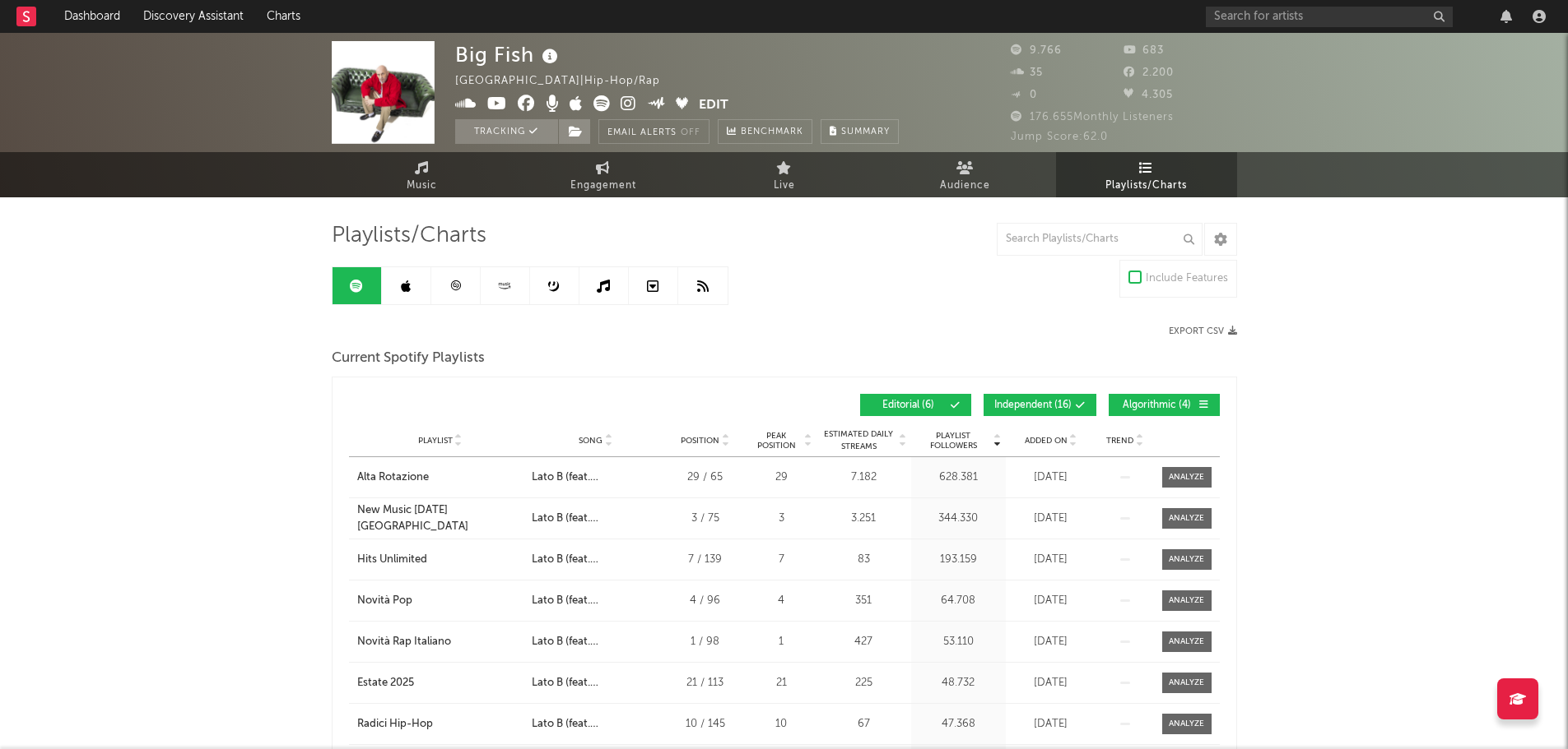
drag, startPoint x: 1151, startPoint y: 411, endPoint x: 1098, endPoint y: 410, distance: 53.0
click at [1151, 411] on button "Algorithmic ( 4 )" at bounding box center [1163, 405] width 111 height 22
click at [1082, 406] on icon at bounding box center [1080, 405] width 10 height 10
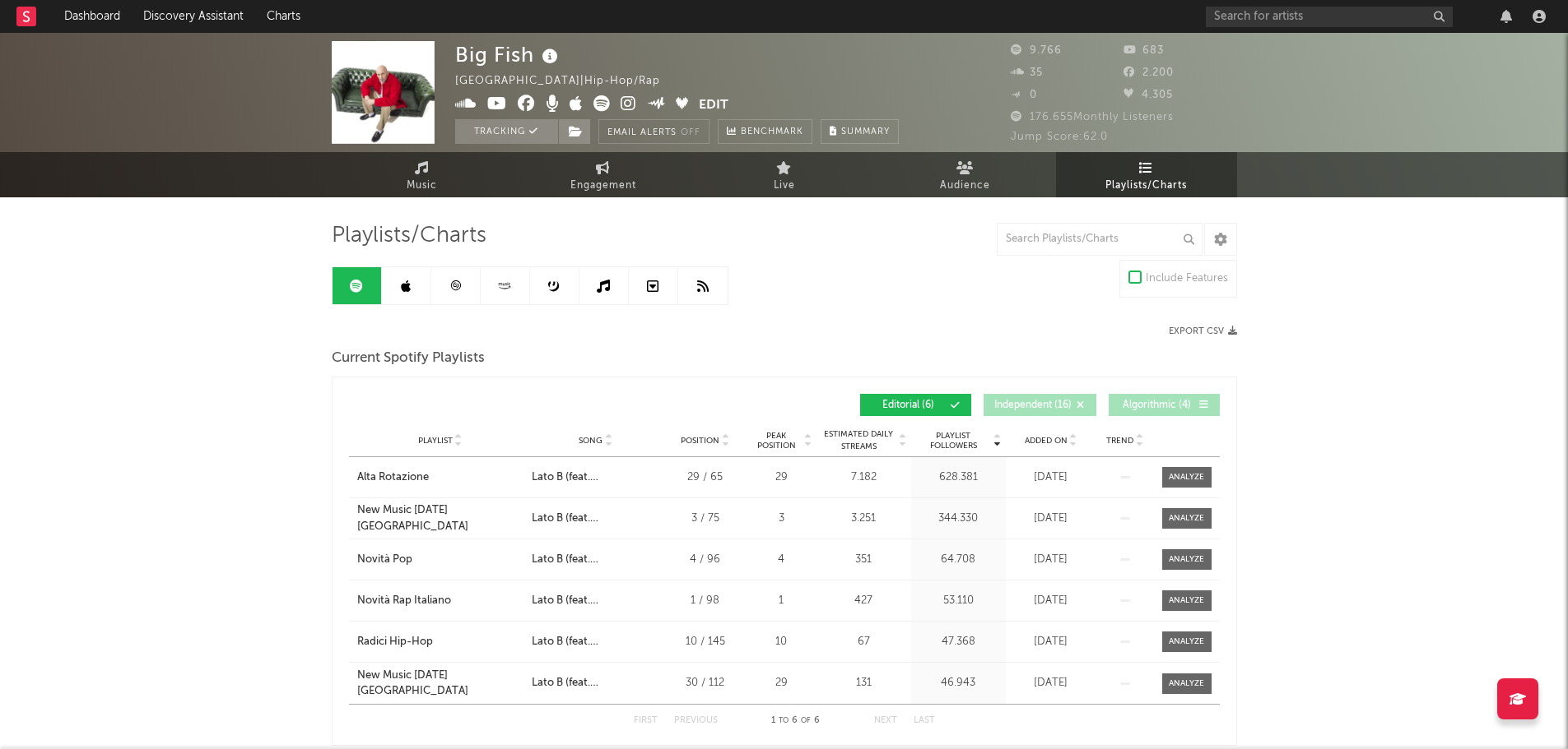
click at [1051, 436] on span "Added On" at bounding box center [1046, 441] width 43 height 10
drag, startPoint x: 340, startPoint y: 567, endPoint x: 452, endPoint y: 560, distance: 112.2
click at [452, 560] on div "Added On Playlist Song Position Peak Position Playlist Followers Added On Trend…" at bounding box center [784, 561] width 905 height 370
copy div "Radici Hip-Hop"
